Goal: Use online tool/utility: Utilize a website feature to perform a specific function

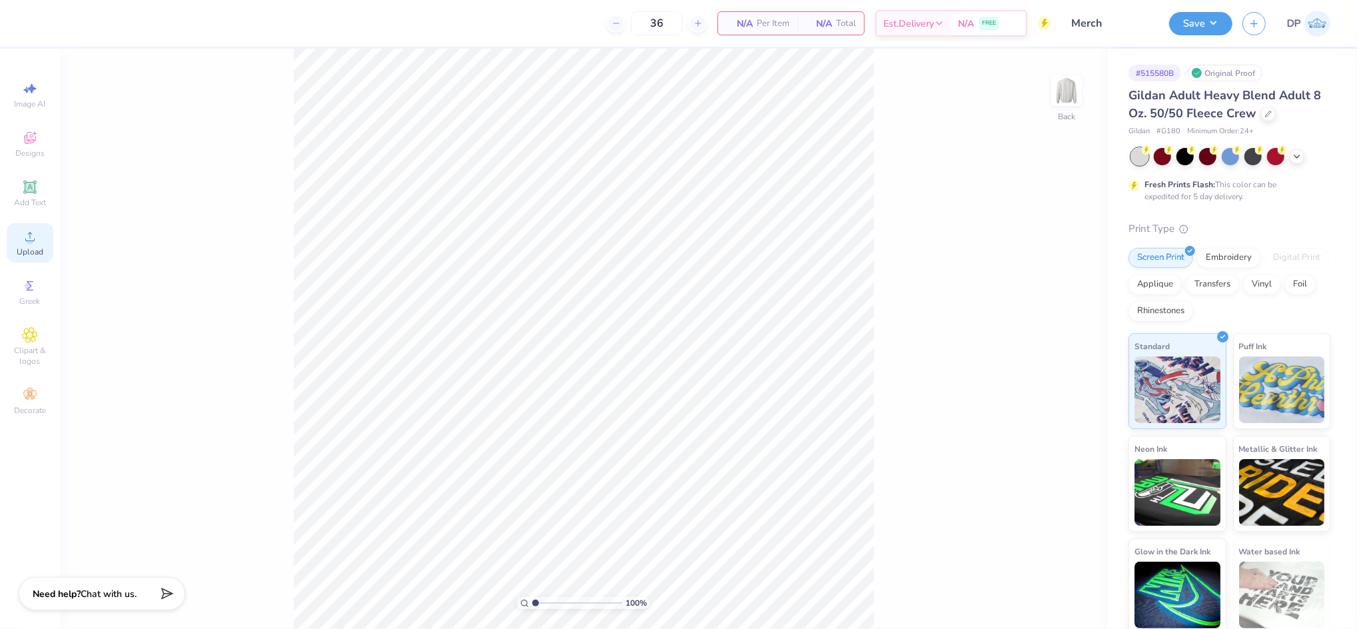
click at [25, 248] on span "Upload" at bounding box center [30, 251] width 27 height 11
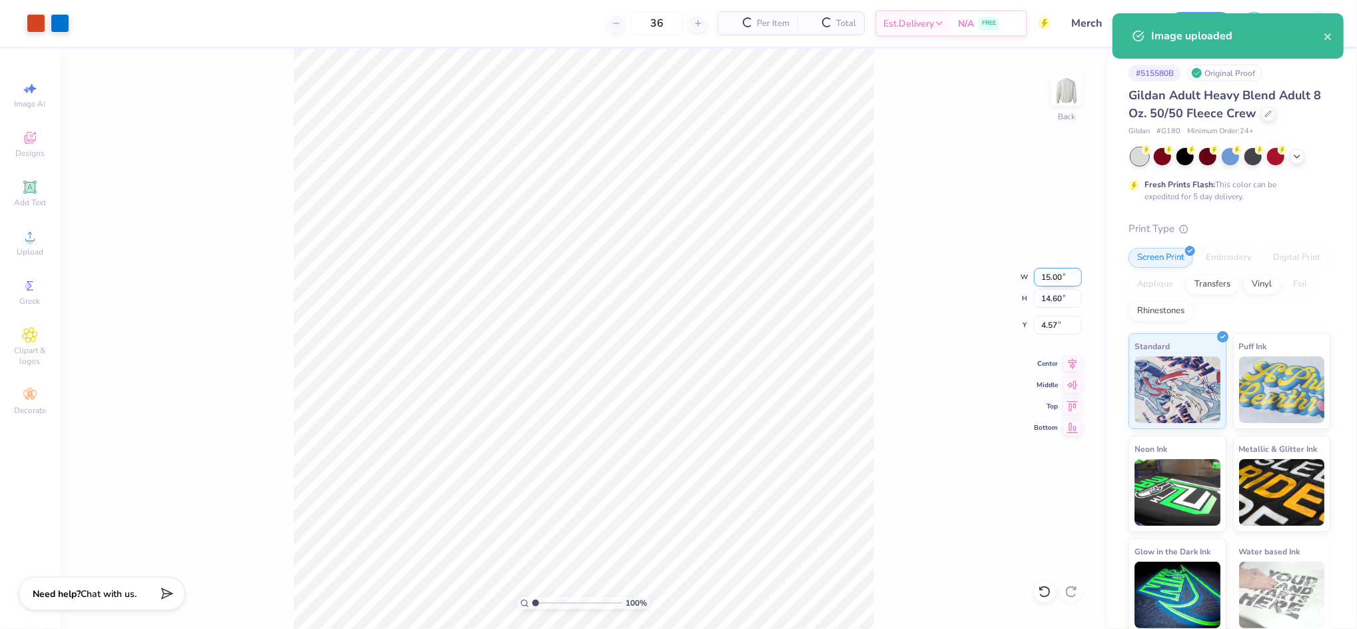
click at [1042, 278] on input "15.00" at bounding box center [1058, 277] width 48 height 19
type input "11.00"
type input "10.71"
click at [1046, 325] on input "6.52" at bounding box center [1058, 325] width 48 height 19
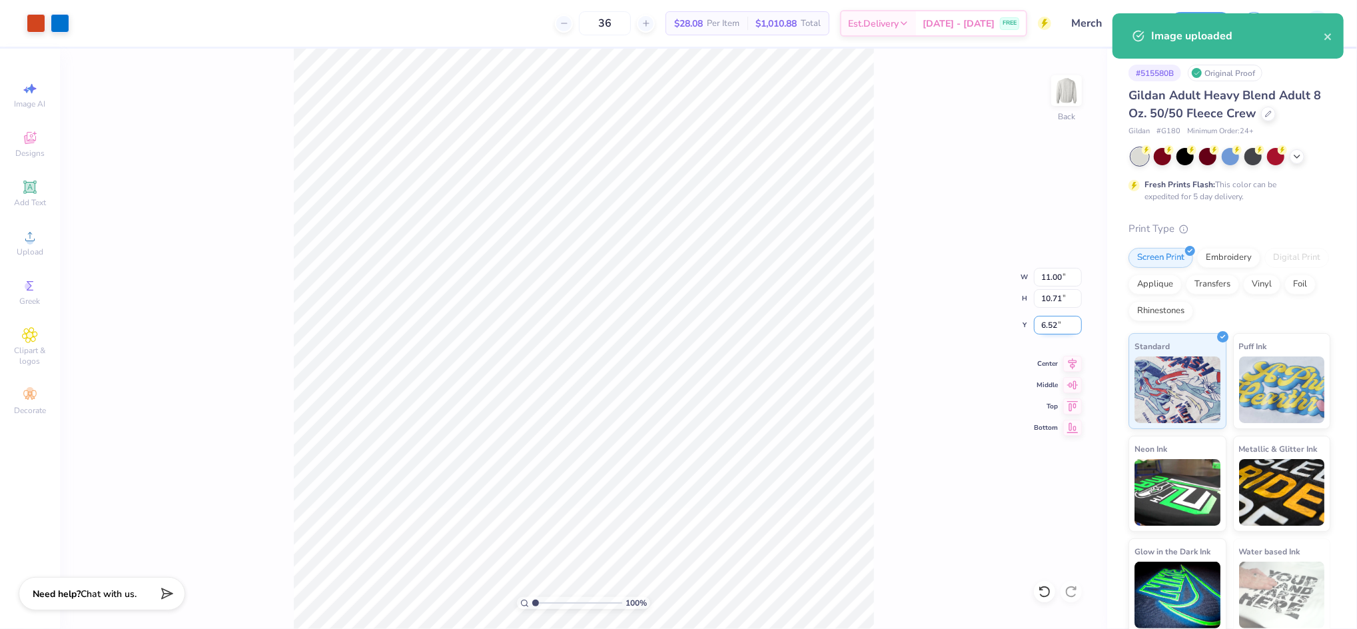
click at [1046, 325] on input "6.52" at bounding box center [1058, 325] width 48 height 19
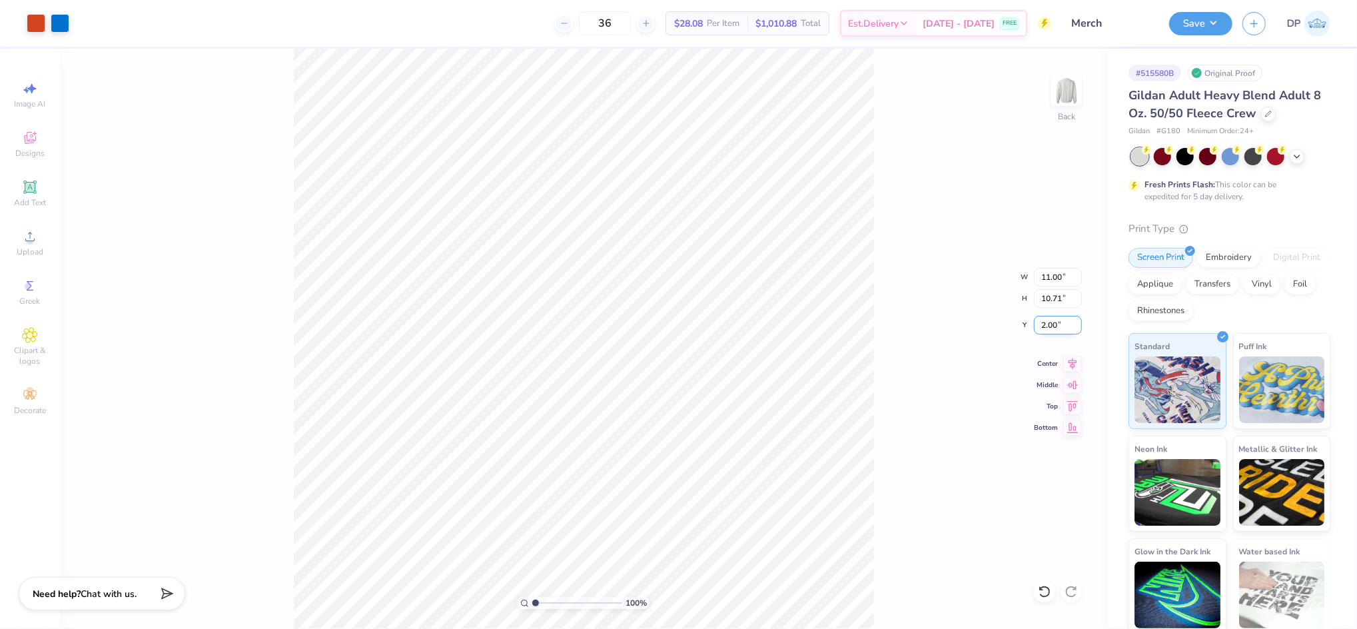
click at [1045, 325] on input "2.00" at bounding box center [1058, 325] width 48 height 19
click at [1046, 320] on input "3.00" at bounding box center [1058, 325] width 48 height 19
type input "2.00"
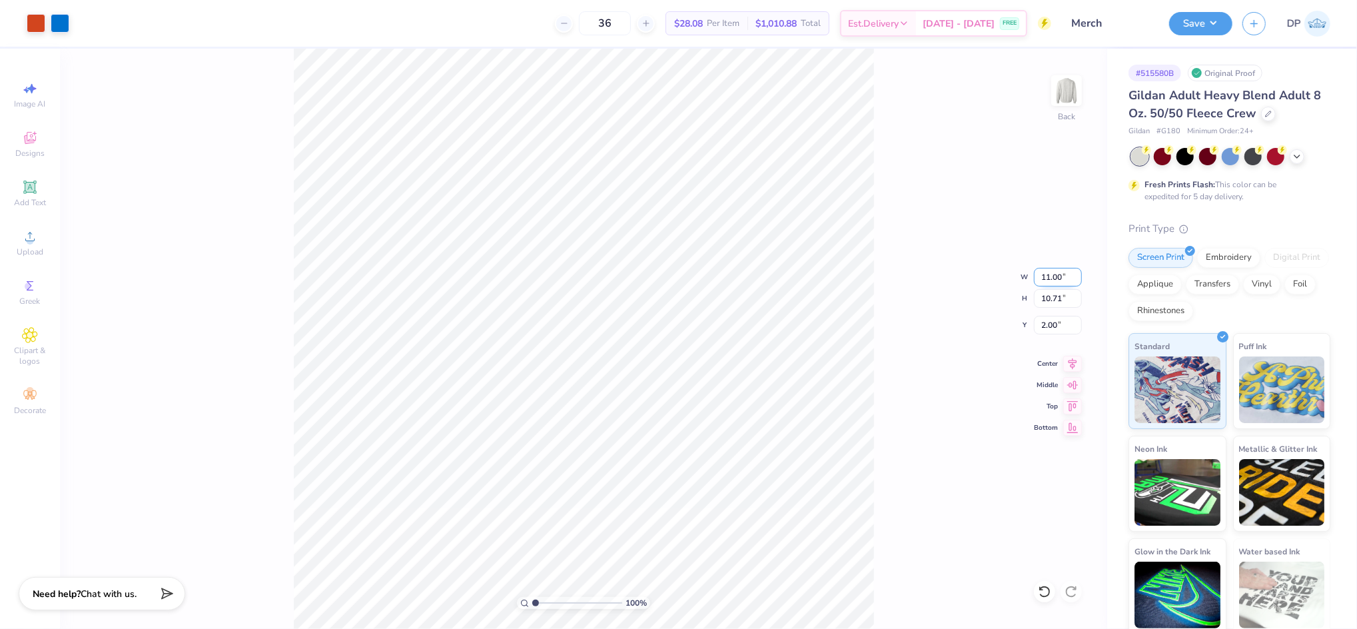
click at [1048, 279] on input "11.00" at bounding box center [1058, 277] width 48 height 19
type input "10.00"
type input "9.73"
type input "2.49"
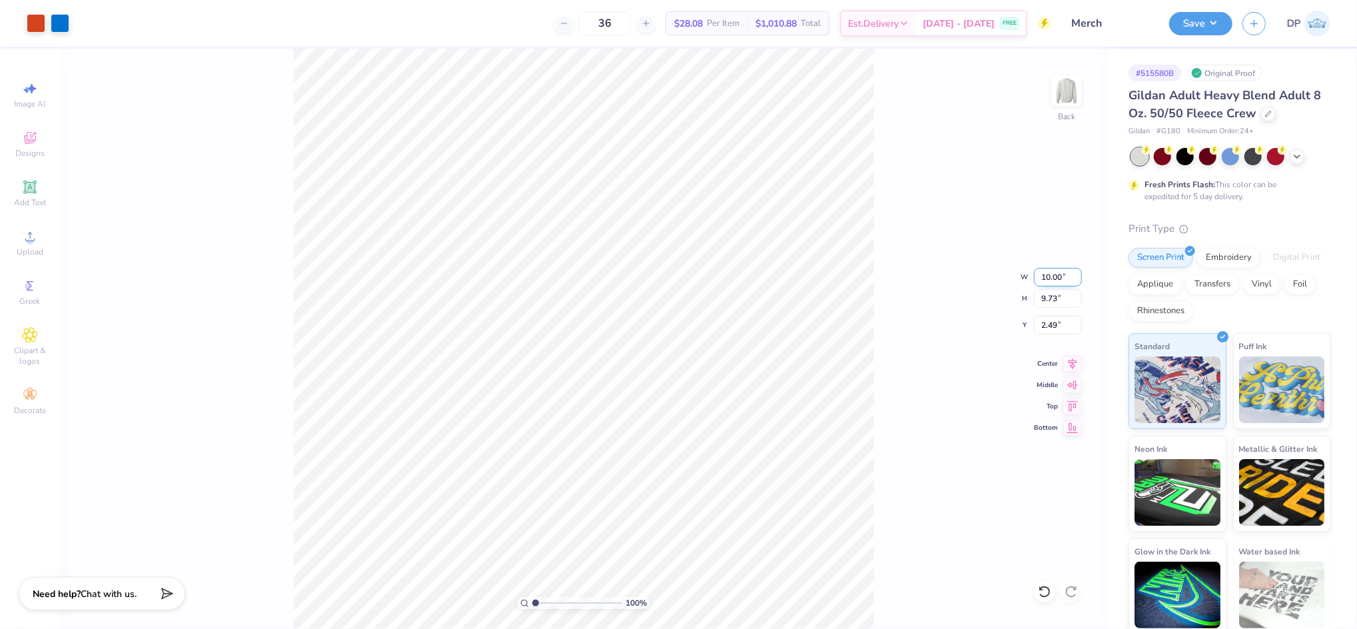
click at [1042, 273] on input "10.00" at bounding box center [1058, 277] width 48 height 19
type input "8.00"
type input "7.79"
click at [1045, 323] on input "3.46" at bounding box center [1058, 325] width 48 height 19
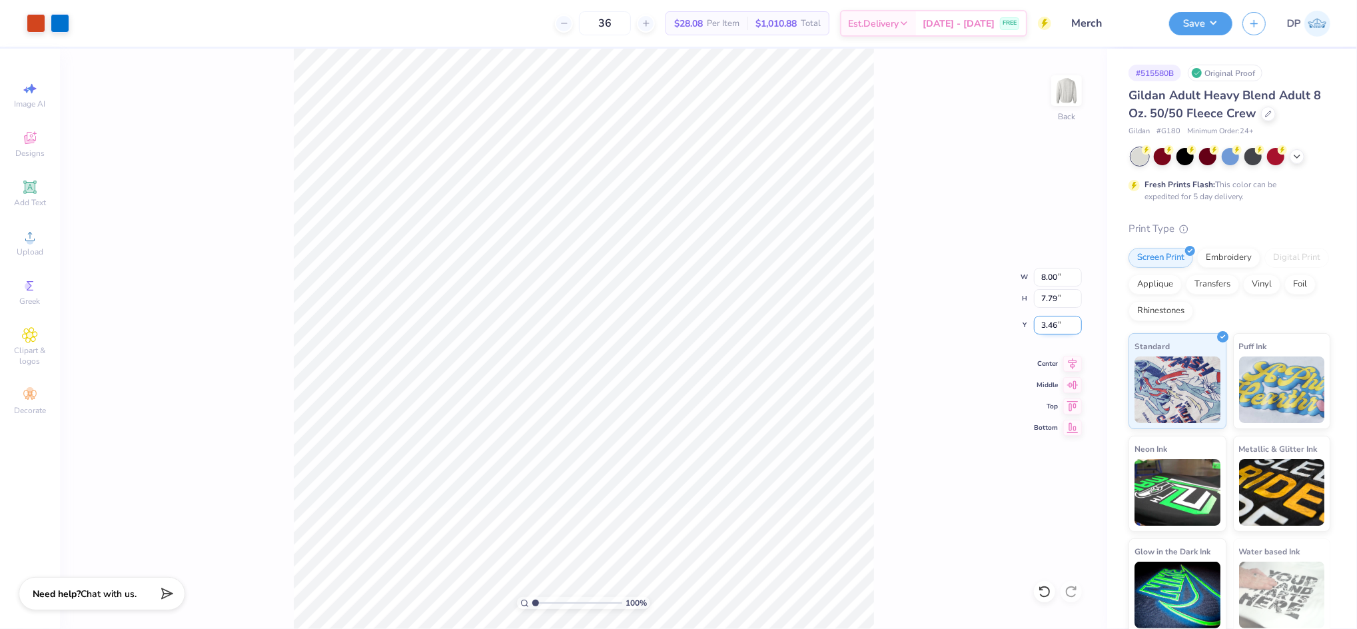
click at [1045, 323] on input "3.46" at bounding box center [1058, 325] width 48 height 19
type input "3.00"
click at [1052, 270] on input "8.00" at bounding box center [1058, 277] width 48 height 19
type input "9.00"
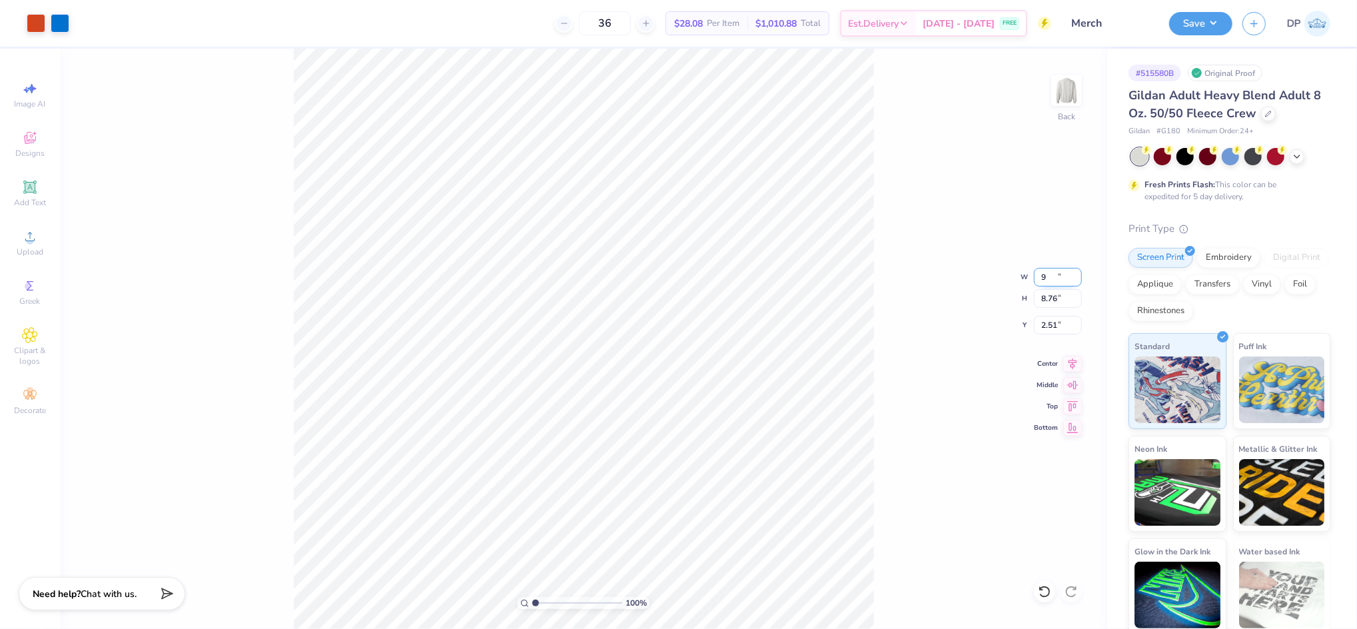
type input "8.76"
type input "2.51"
click at [892, 267] on div "100 % Back" at bounding box center [583, 339] width 1047 height 580
click at [927, 384] on div "100 % Back W 8.00 8.00 " H 7.79 7.79 " Y 3.00 3.00 " Center Middle Top Bottom" at bounding box center [583, 339] width 1047 height 580
click at [32, 22] on div at bounding box center [36, 22] width 19 height 19
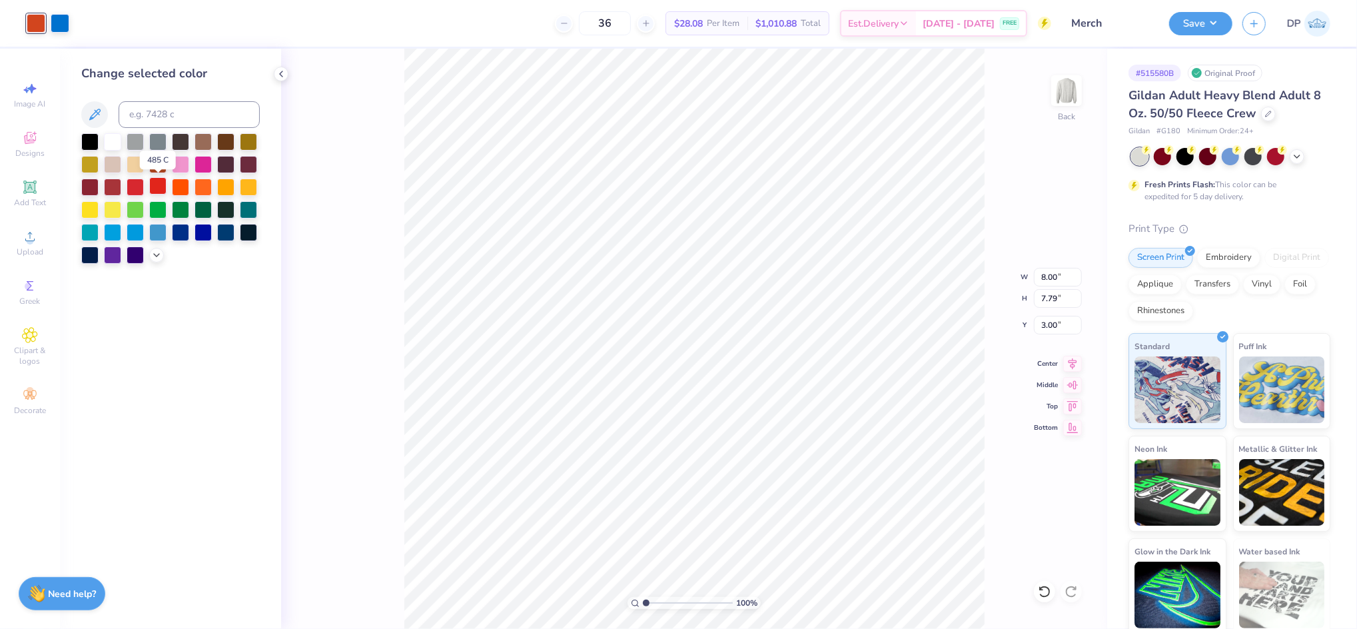
click at [159, 189] on div at bounding box center [157, 185] width 17 height 17
click at [177, 166] on div at bounding box center [180, 163] width 17 height 17
click at [204, 166] on div at bounding box center [202, 163] width 17 height 17
click at [155, 252] on icon at bounding box center [156, 253] width 11 height 11
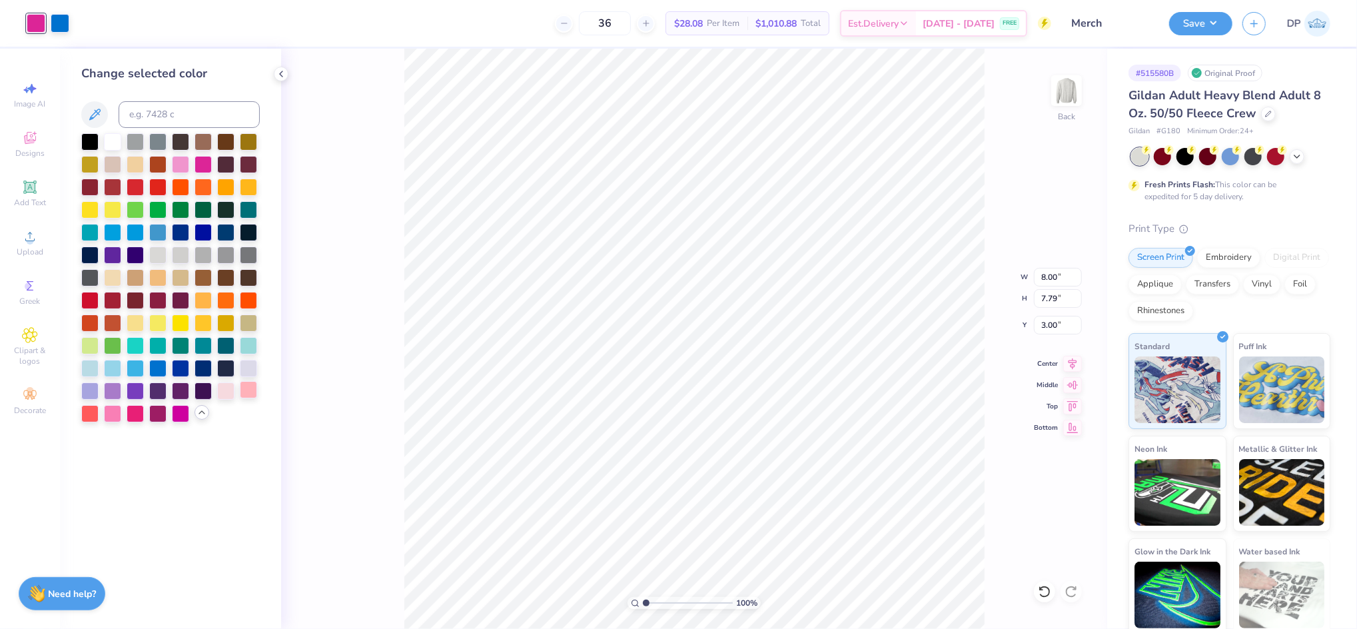
click at [250, 393] on div at bounding box center [248, 389] width 17 height 17
click at [129, 412] on div at bounding box center [135, 412] width 17 height 17
click at [115, 416] on div at bounding box center [112, 412] width 17 height 17
click at [96, 410] on div at bounding box center [89, 412] width 17 height 17
click at [127, 413] on div at bounding box center [135, 412] width 17 height 17
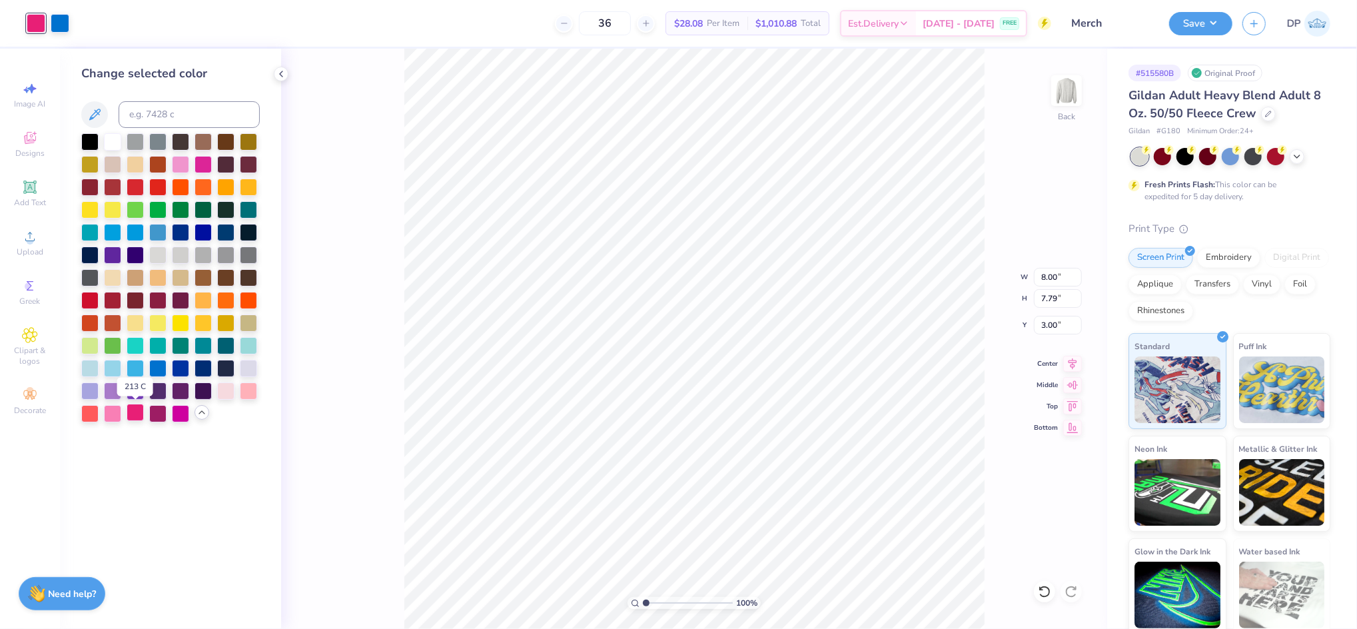
click at [139, 416] on div at bounding box center [135, 412] width 17 height 17
click at [176, 412] on div at bounding box center [180, 412] width 17 height 17
click at [163, 413] on div at bounding box center [157, 412] width 17 height 17
click at [135, 413] on div at bounding box center [135, 412] width 17 height 17
click at [111, 328] on div at bounding box center [112, 321] width 17 height 17
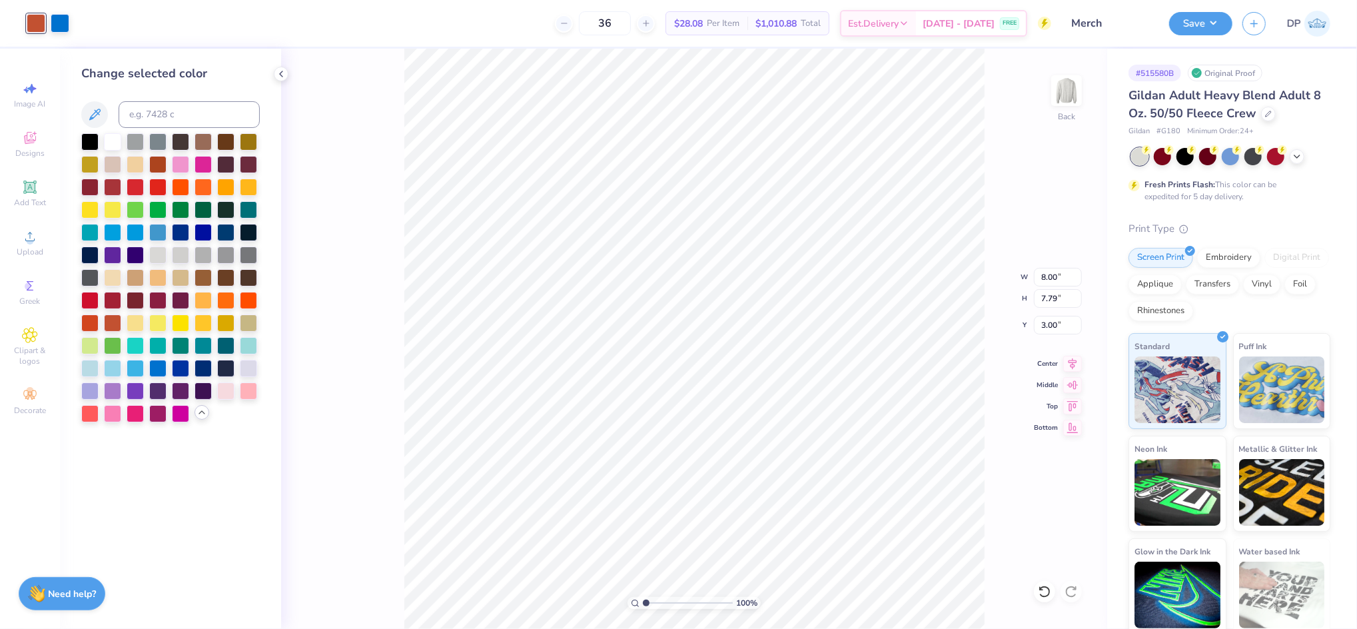
click at [100, 321] on div at bounding box center [170, 277] width 178 height 289
click at [97, 314] on div at bounding box center [89, 321] width 17 height 17
click at [89, 302] on div at bounding box center [89, 298] width 17 height 17
click at [92, 328] on div at bounding box center [89, 321] width 17 height 17
click at [92, 302] on div at bounding box center [89, 298] width 17 height 17
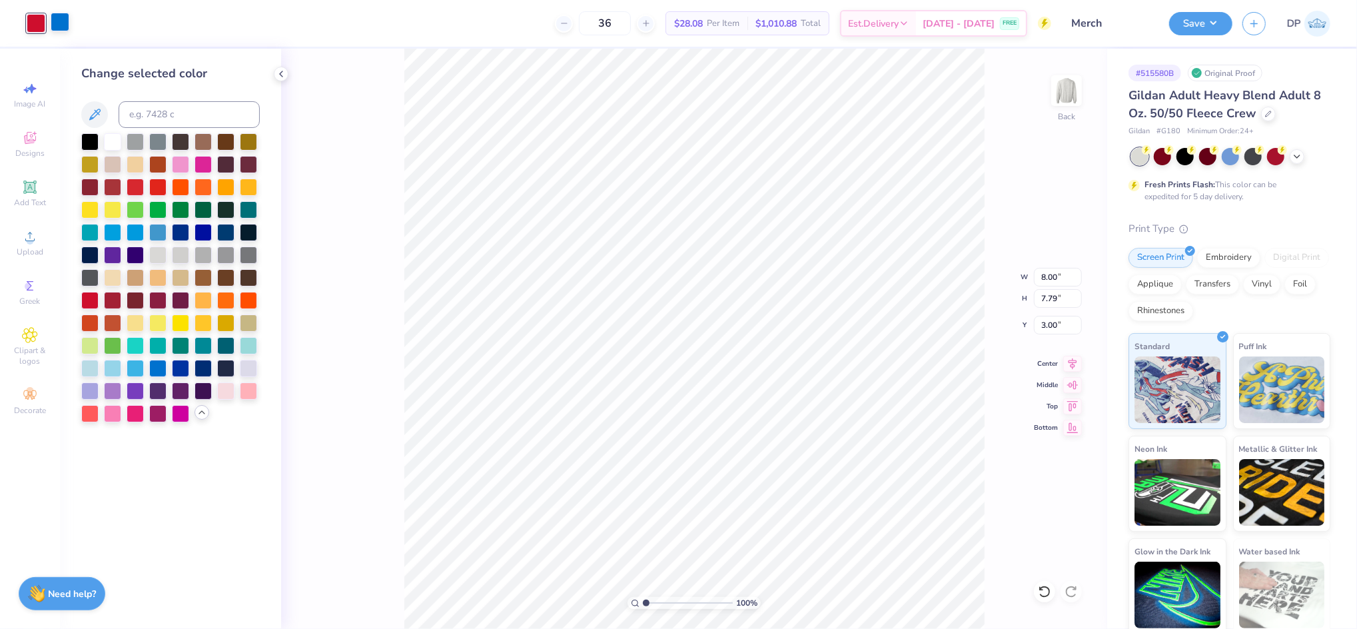
click at [62, 23] on div at bounding box center [60, 22] width 19 height 19
click at [160, 232] on div at bounding box center [157, 230] width 17 height 17
click at [175, 231] on div at bounding box center [180, 230] width 17 height 17
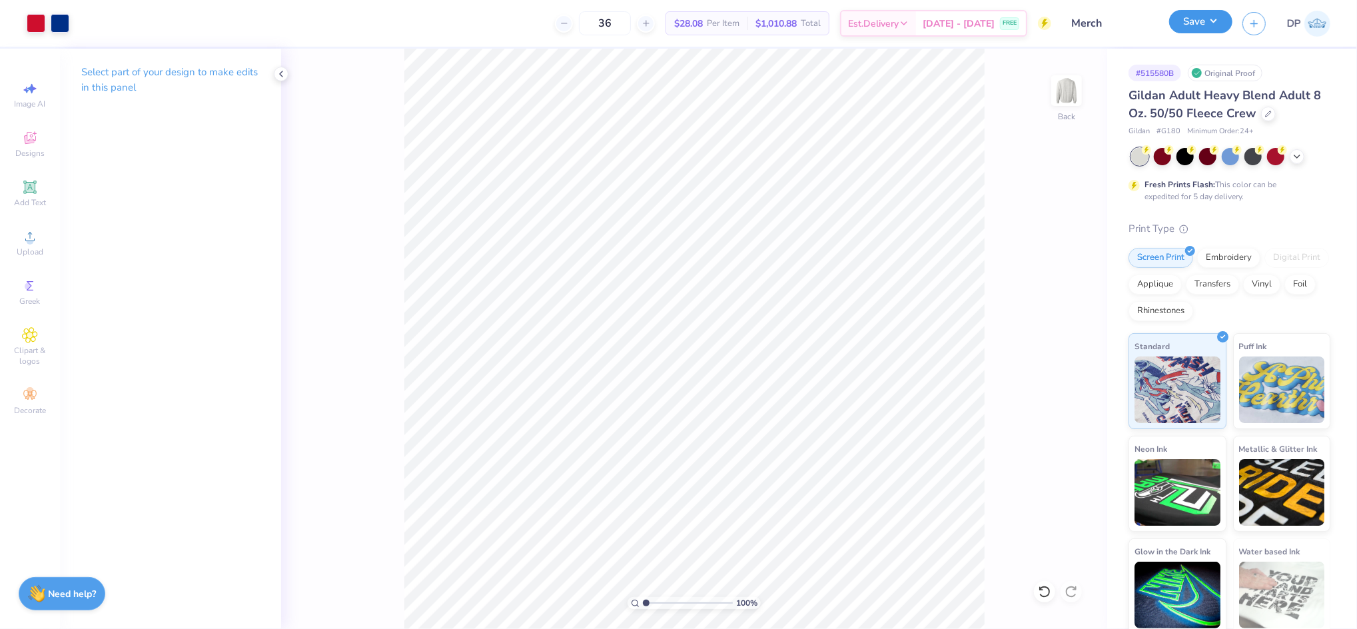
click at [1178, 25] on button "Save" at bounding box center [1200, 21] width 63 height 23
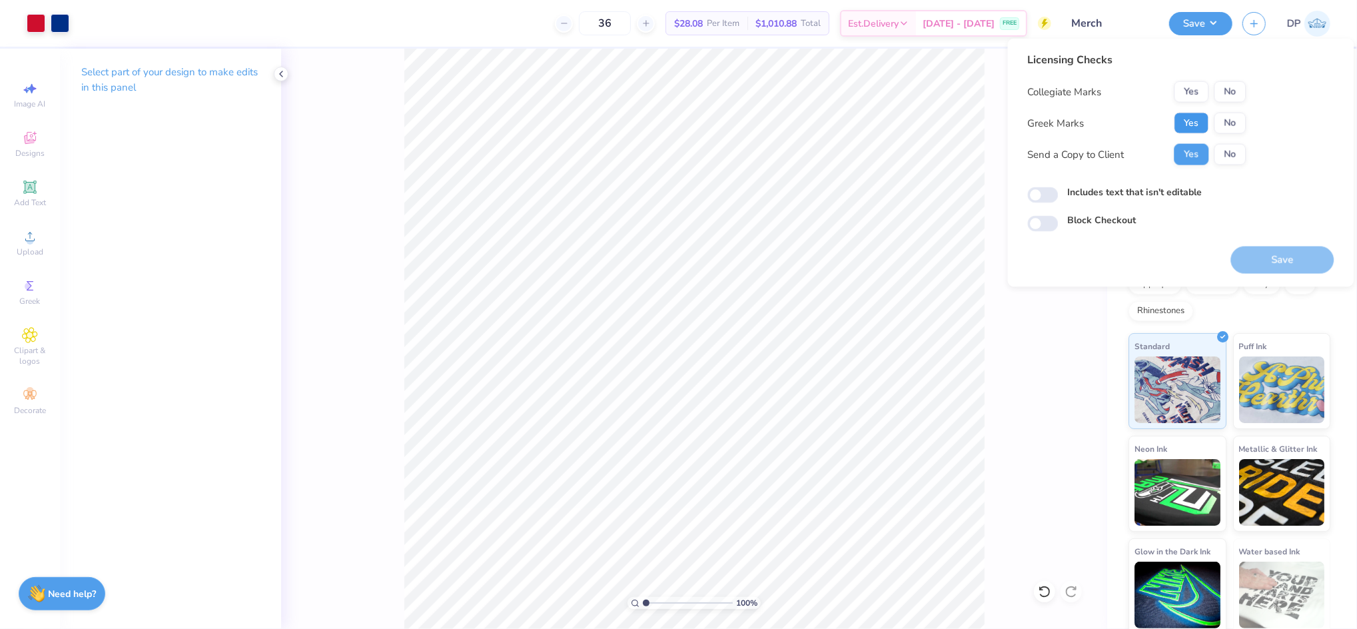
click at [1190, 115] on button "Yes" at bounding box center [1191, 123] width 35 height 21
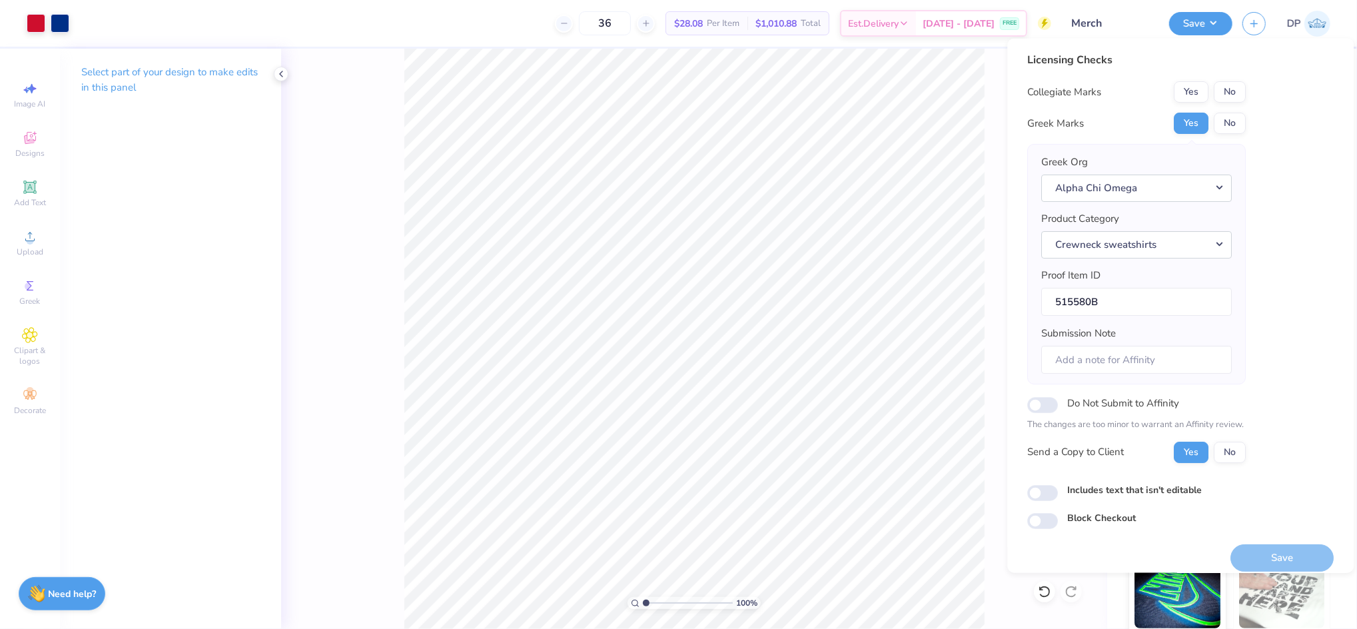
click at [1109, 488] on label "Includes text that isn't editable" at bounding box center [1135, 489] width 135 height 14
click at [1058, 488] on input "Includes text that isn't editable" at bounding box center [1043, 492] width 31 height 16
checkbox input "true"
click at [1228, 84] on button "No" at bounding box center [1230, 91] width 32 height 21
click at [1253, 551] on button "Save" at bounding box center [1282, 556] width 103 height 27
